Goal: Task Accomplishment & Management: Use online tool/utility

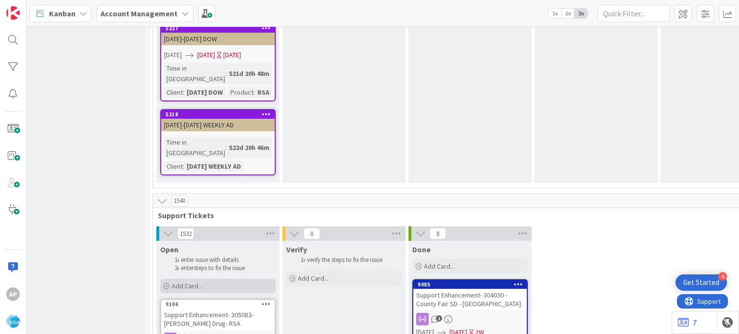
click at [194, 282] on span "Add Card..." at bounding box center [187, 286] width 31 height 9
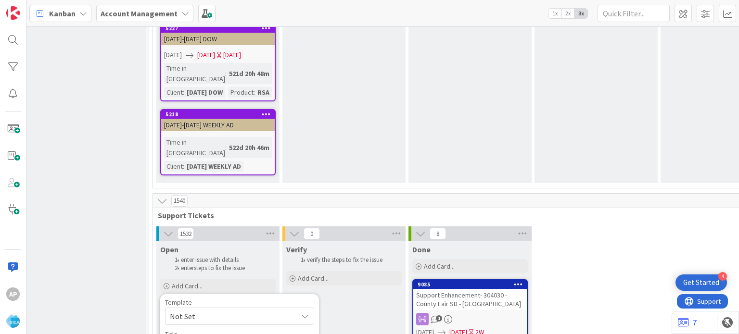
click at [229, 310] on span "Not Set" at bounding box center [230, 316] width 120 height 13
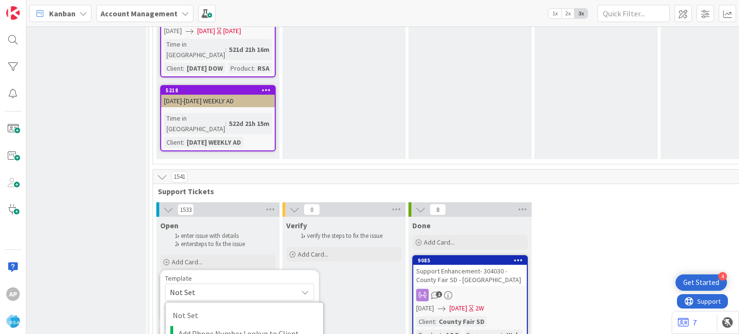
type textarea "x"
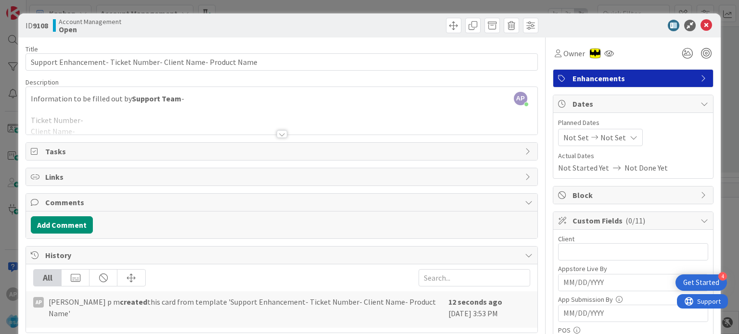
click at [277, 131] on div at bounding box center [282, 134] width 11 height 8
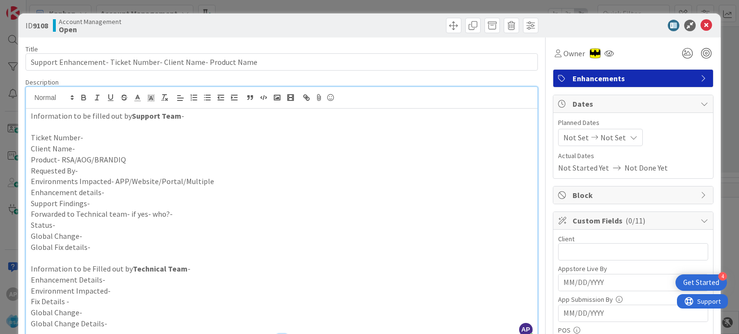
click at [89, 146] on p "Client Name-" at bounding box center [281, 148] width 501 height 11
click at [96, 134] on p "Ticket Number-" at bounding box center [281, 137] width 501 height 11
click at [83, 136] on p "Ticket Number-#304309" at bounding box center [281, 137] width 501 height 11
click at [83, 138] on p "Ticket Number-304309" at bounding box center [281, 137] width 501 height 11
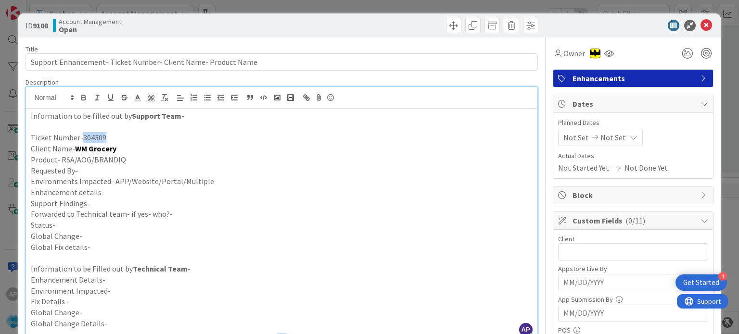
copy p "304309"
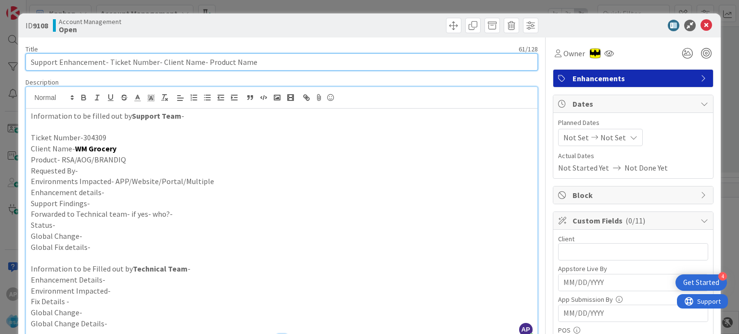
drag, startPoint x: 108, startPoint y: 61, endPoint x: 154, endPoint y: 66, distance: 46.5
click at [154, 66] on input "Support Enhancement- Ticket Number- Client Name- Product Name" at bounding box center [282, 61] width 512 height 17
paste input "304309"
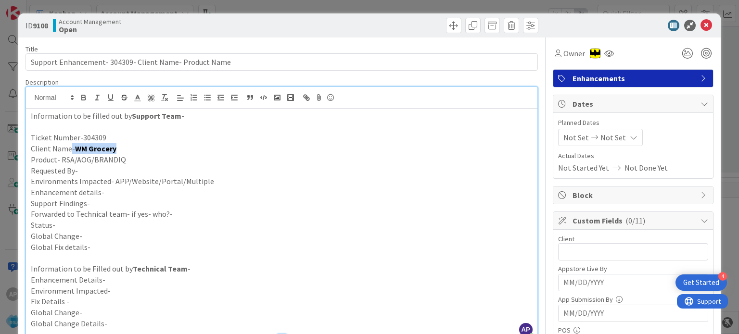
drag, startPoint x: 117, startPoint y: 148, endPoint x: 71, endPoint y: 151, distance: 46.3
click at [71, 151] on p "Client Name- WM Grocery" at bounding box center [281, 148] width 501 height 11
copy p "- WM Grocery"
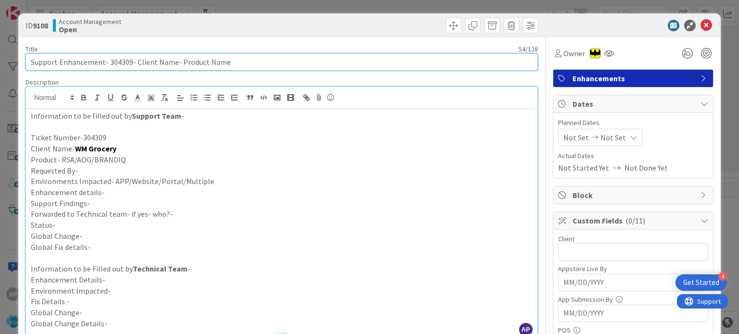
drag, startPoint x: 136, startPoint y: 62, endPoint x: 172, endPoint y: 63, distance: 36.1
click at [172, 63] on input "Support Enhancement- 304309- Client Name- Product Name" at bounding box center [282, 61] width 512 height 17
paste input "-WM Grocery"
drag, startPoint x: 228, startPoint y: 62, endPoint x: 183, endPoint y: 63, distance: 45.2
click at [183, 63] on input "Support Enhancement- 304309- -WM Grocery- Product Name" at bounding box center [282, 61] width 512 height 17
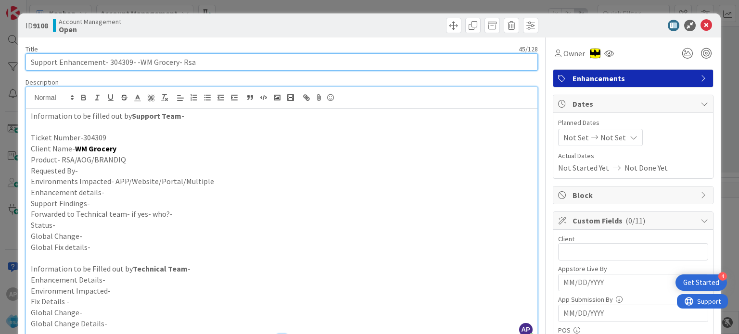
type input "Support Enhancement- 304309- -WM Grocery- Rsa"
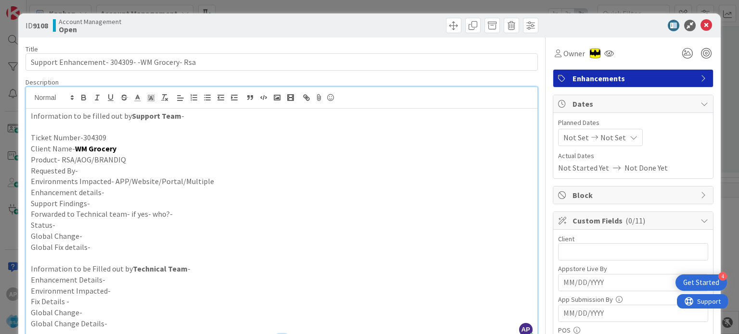
click at [87, 170] on p "Requested By-" at bounding box center [281, 171] width 501 height 11
click at [232, 182] on p "Environments Impacted- APP/Website/Portal/Multiple" at bounding box center [281, 181] width 501 height 11
click at [175, 194] on p "Enhancement details-" at bounding box center [281, 192] width 501 height 11
click at [115, 205] on p "Support Findings-" at bounding box center [281, 203] width 501 height 11
click at [108, 189] on p "Enhancement details-" at bounding box center [281, 192] width 501 height 11
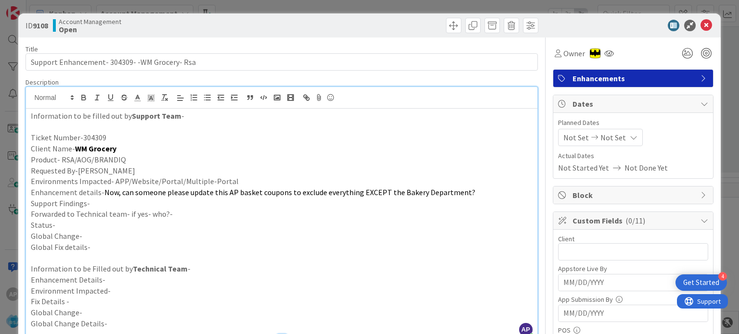
click at [111, 203] on p "Support Findings-" at bounding box center [281, 203] width 501 height 11
click at [196, 213] on p "Forwarded to Technical team- if yes- who?-" at bounding box center [281, 214] width 501 height 11
click at [66, 221] on p "Status-" at bounding box center [281, 225] width 501 height 11
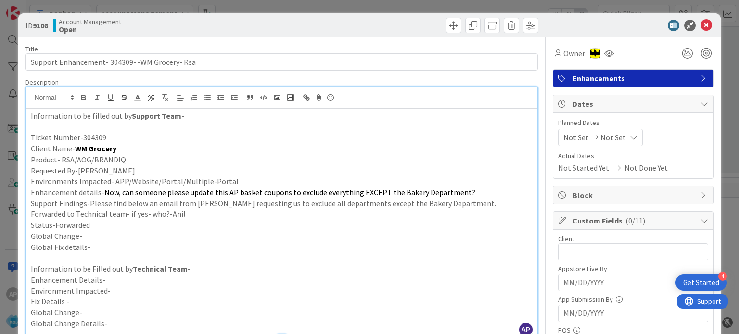
click at [30, 268] on div "Information to be filled out by Support Team - Ticket Number-304309 Client Name…" at bounding box center [281, 224] width 511 height 230
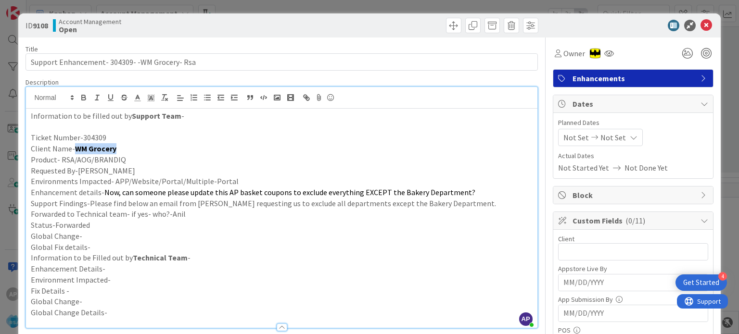
drag, startPoint x: 118, startPoint y: 150, endPoint x: 75, endPoint y: 147, distance: 43.4
click at [75, 147] on p "Client Name- WM Grocery" at bounding box center [281, 148] width 501 height 11
copy strong "WM Grocery"
click at [577, 252] on input "text" at bounding box center [633, 251] width 150 height 17
paste input "WM Grocery"
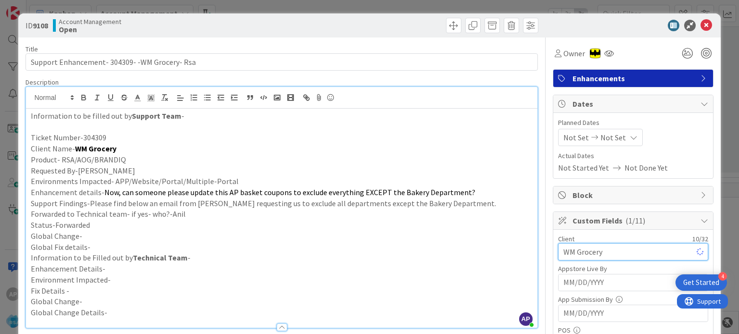
type input "WM Grocery"
click at [573, 135] on span "Not Set" at bounding box center [576, 138] width 26 height 12
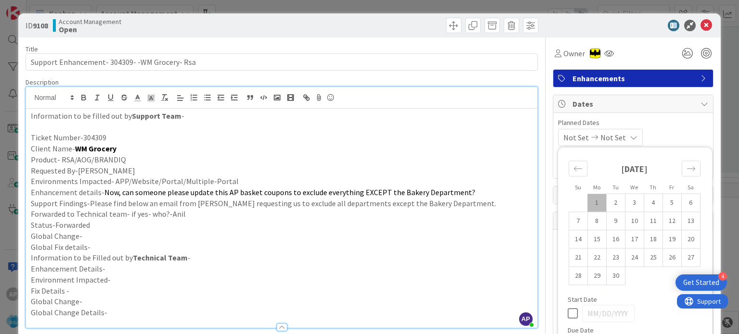
click at [588, 204] on td "1" at bounding box center [597, 203] width 19 height 18
type input "[DATE]"
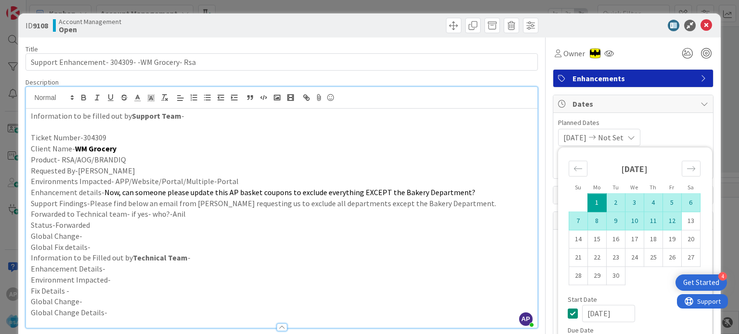
click at [665, 225] on td "12" at bounding box center [672, 221] width 19 height 18
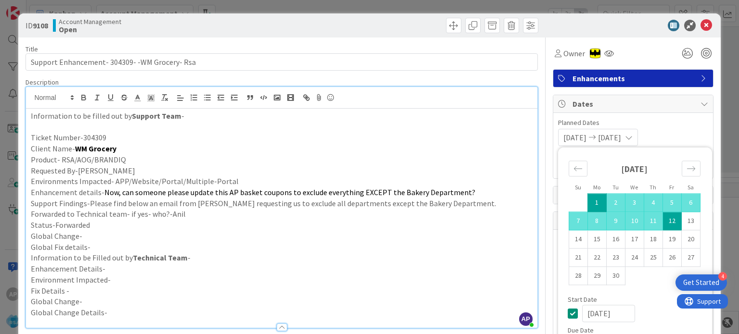
type input "[DATE]"
click at [481, 232] on p "Global Change-" at bounding box center [281, 236] width 501 height 11
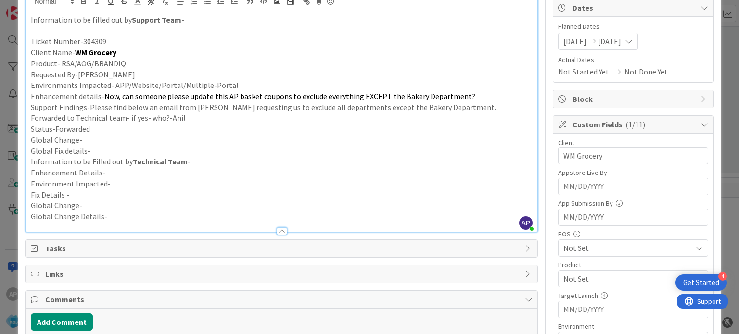
scroll to position [144, 0]
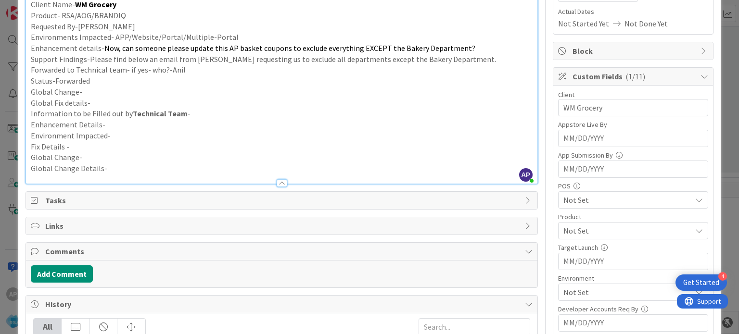
click at [574, 222] on div "Not Set" at bounding box center [633, 230] width 150 height 17
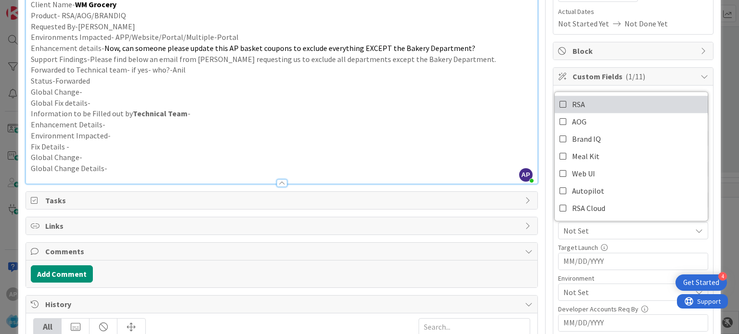
click at [563, 100] on link "RSA" at bounding box center [631, 104] width 153 height 17
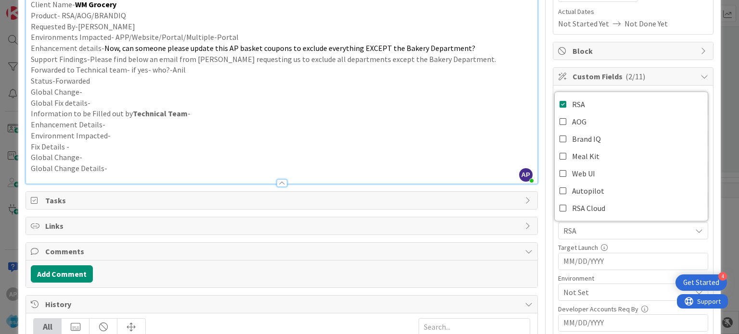
click at [500, 119] on p "Enhancement Details-" at bounding box center [281, 124] width 501 height 11
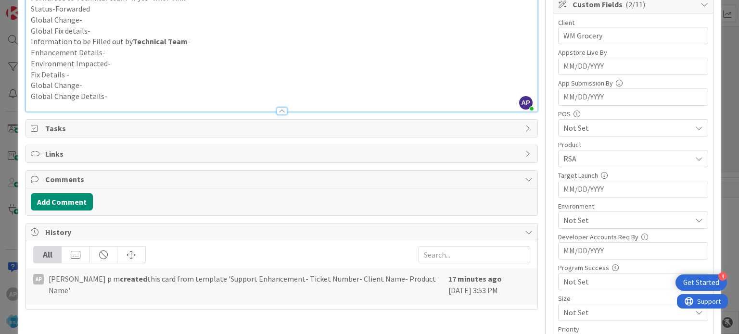
scroll to position [241, 0]
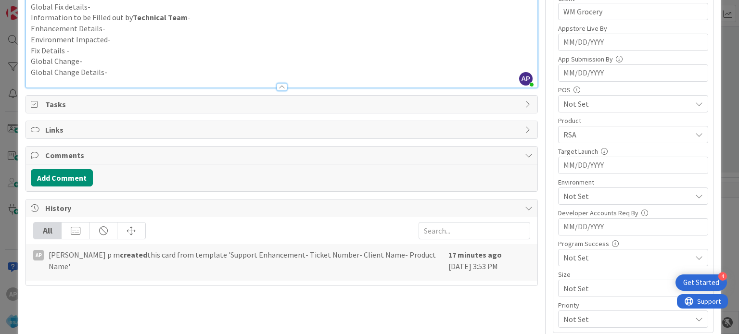
click at [601, 194] on span "Not Set" at bounding box center [627, 197] width 128 height 12
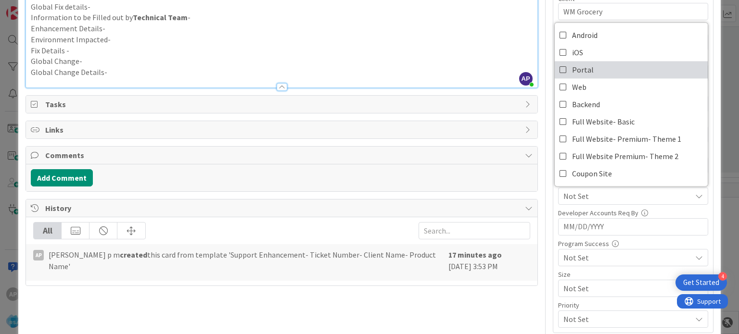
click at [555, 69] on link "Portal" at bounding box center [631, 69] width 153 height 17
click at [454, 55] on p "Fix Details -" at bounding box center [281, 50] width 501 height 11
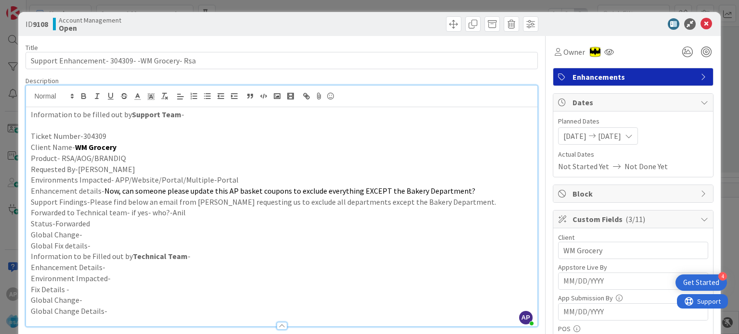
scroll to position [0, 0]
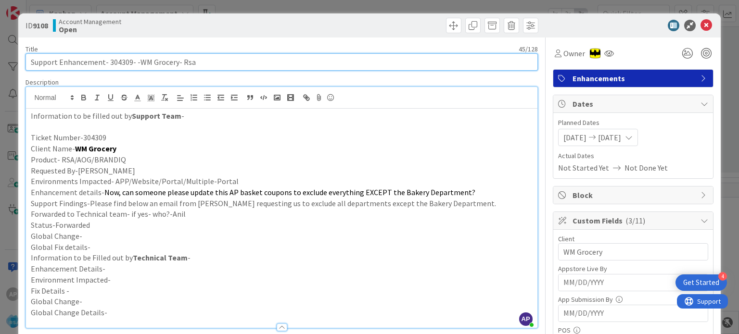
click at [135, 59] on input "Support Enhancement- 304309- -WM Grocery- Rsa" at bounding box center [282, 61] width 512 height 17
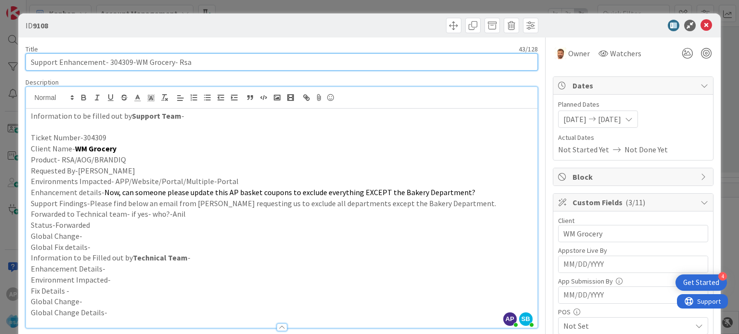
type input "Support Enhancement- 304309-WM Grocery- Rsa"
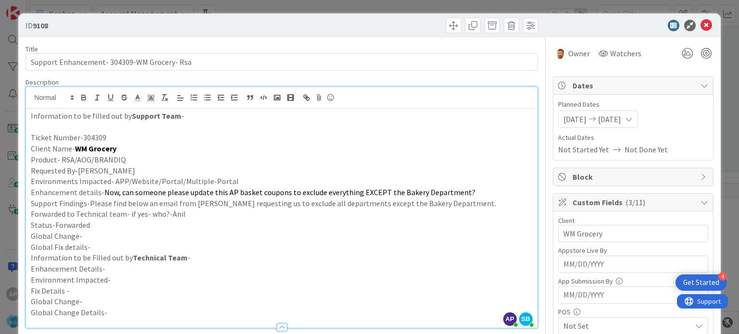
drag, startPoint x: 226, startPoint y: 221, endPoint x: 181, endPoint y: 223, distance: 44.8
click at [181, 223] on p "Status-Forwarded" at bounding box center [281, 225] width 501 height 11
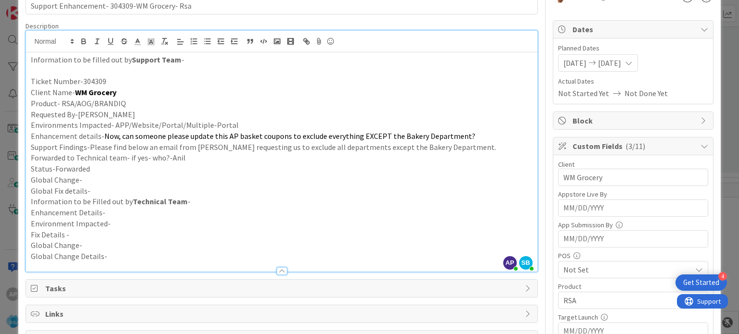
scroll to position [96, 0]
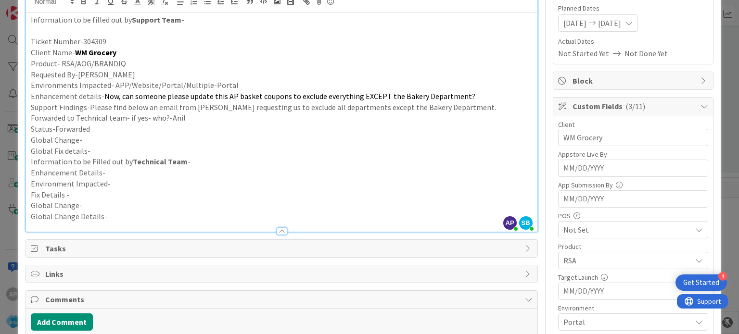
click at [247, 168] on p "Enhancement Details-" at bounding box center [281, 172] width 501 height 11
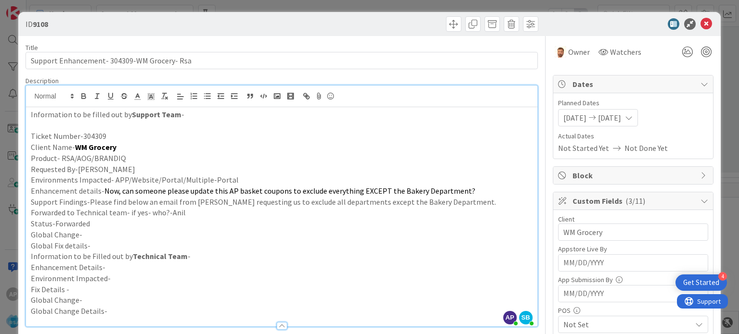
scroll to position [0, 0]
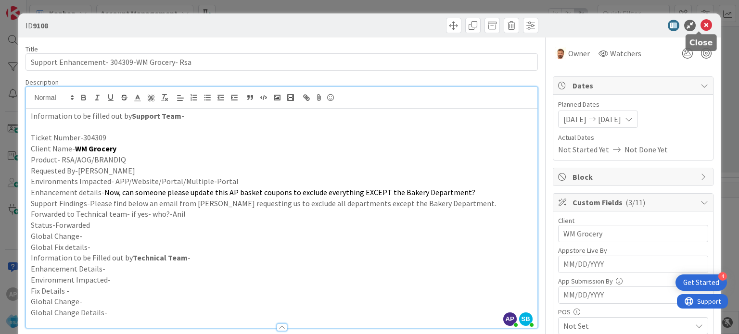
click at [701, 23] on icon at bounding box center [707, 26] width 12 height 12
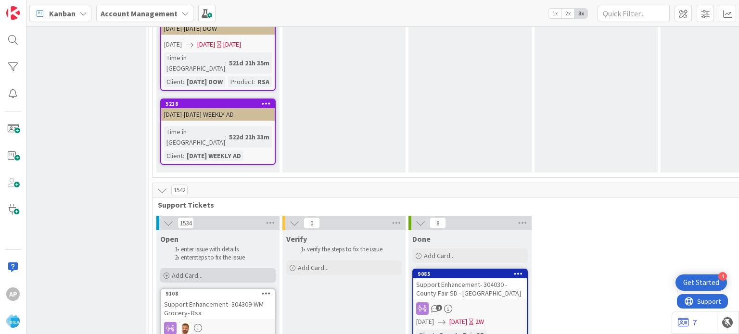
click at [186, 271] on span "Add Card..." at bounding box center [187, 275] width 31 height 9
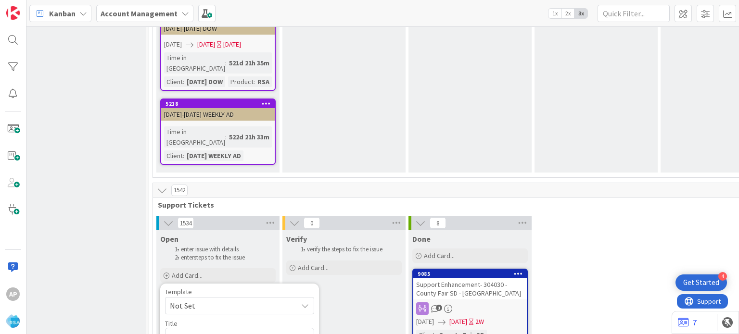
click at [221, 300] on span "Not Set" at bounding box center [230, 306] width 120 height 13
type textarea "x"
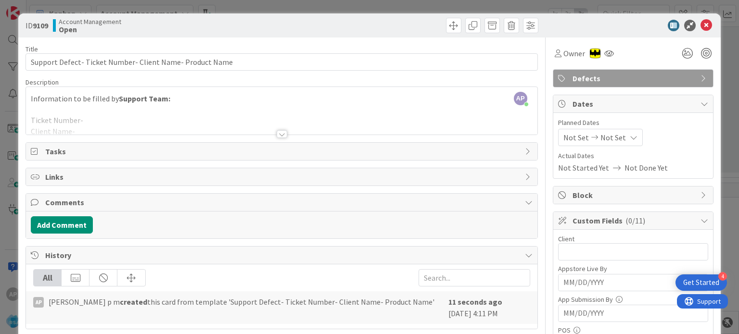
click at [277, 132] on div at bounding box center [282, 134] width 11 height 8
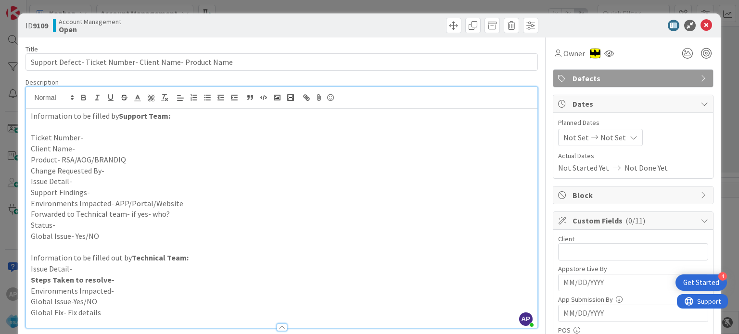
click at [80, 150] on p "Client Name-" at bounding box center [281, 148] width 501 height 11
click at [89, 137] on p "Ticket Number-" at bounding box center [281, 137] width 501 height 11
click at [119, 137] on p "Ticket Number-" at bounding box center [281, 137] width 501 height 11
paste div
click at [86, 132] on p "Ticket Number-#305104" at bounding box center [281, 137] width 501 height 11
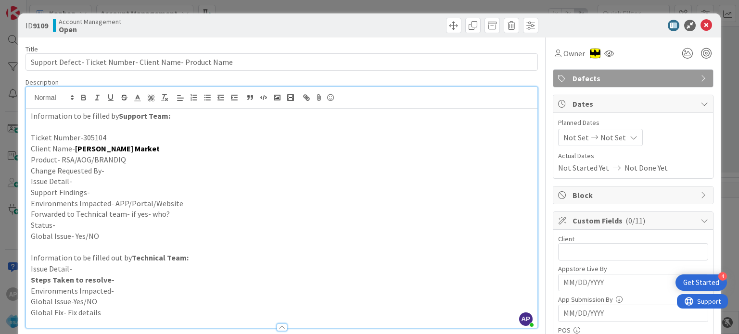
click at [131, 159] on p "Product- RSA/AOG/BRANDIQ" at bounding box center [281, 159] width 501 height 11
click at [119, 171] on p "Change Requested By-" at bounding box center [281, 171] width 501 height 11
click at [115, 177] on p "Issue Detail-" at bounding box center [281, 181] width 501 height 11
click at [100, 190] on p "Support Findings-" at bounding box center [281, 192] width 501 height 11
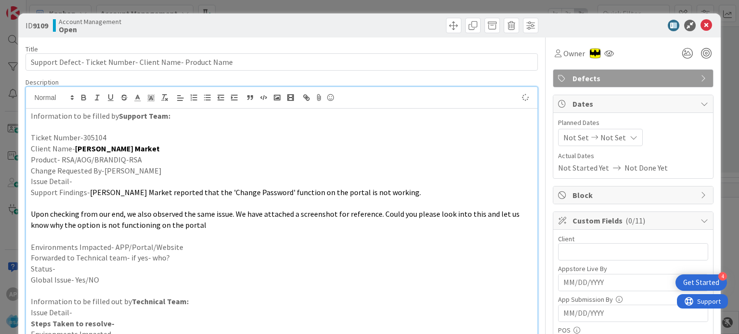
click at [120, 207] on p at bounding box center [281, 203] width 501 height 11
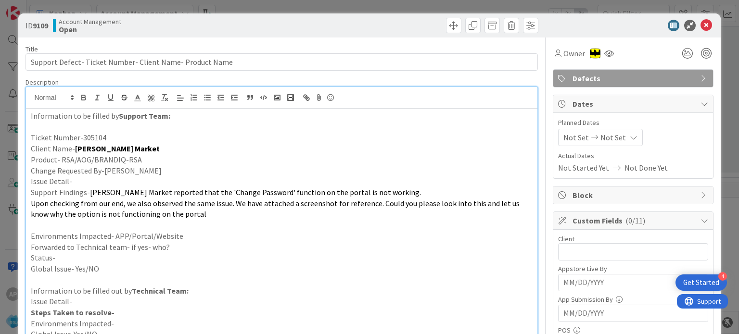
click at [97, 182] on p "Issue Detail-" at bounding box center [281, 181] width 501 height 11
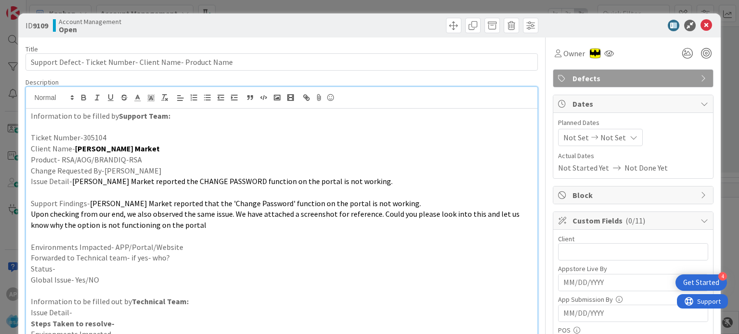
click at [137, 192] on p at bounding box center [281, 192] width 501 height 11
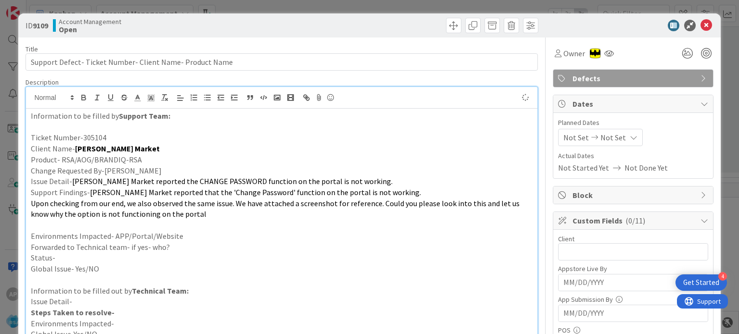
click at [180, 225] on p at bounding box center [281, 225] width 501 height 11
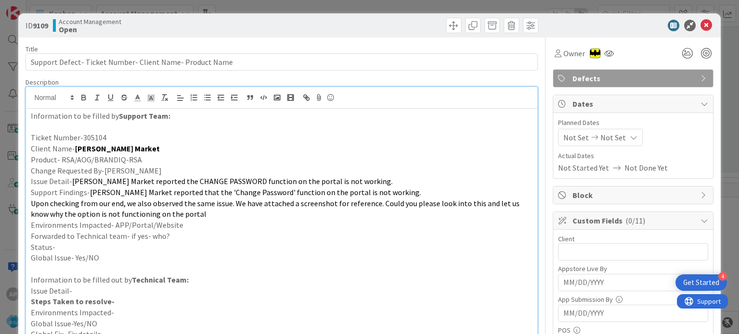
click at [181, 225] on p "Environments Impacted- APP/Portal/Website" at bounding box center [281, 225] width 501 height 11
click at [167, 242] on p "Status-" at bounding box center [281, 247] width 501 height 11
click at [170, 236] on p "Forwarded to Technical team- if yes- who?" at bounding box center [281, 236] width 501 height 11
click at [128, 243] on p "Status-" at bounding box center [281, 247] width 501 height 11
click at [85, 271] on p at bounding box center [281, 269] width 501 height 11
